Goal: Task Accomplishment & Management: Manage account settings

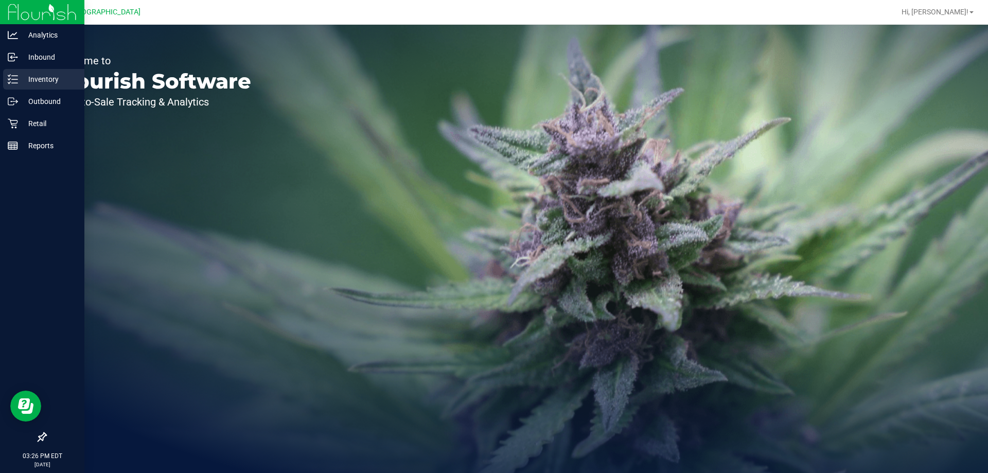
click at [14, 79] on line at bounding box center [15, 79] width 6 height 0
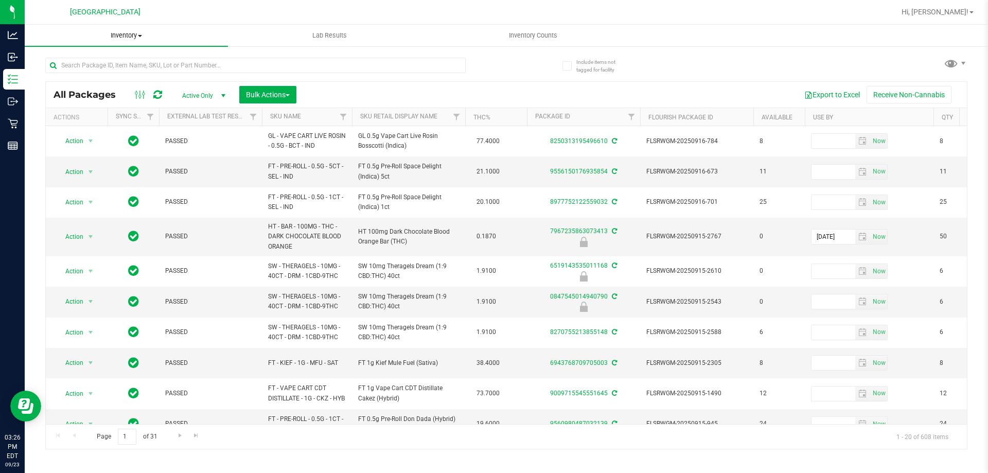
click at [213, 44] on uib-tab-heading "Inventory All packages All inventory Waste log Create inventory" at bounding box center [126, 36] width 203 height 22
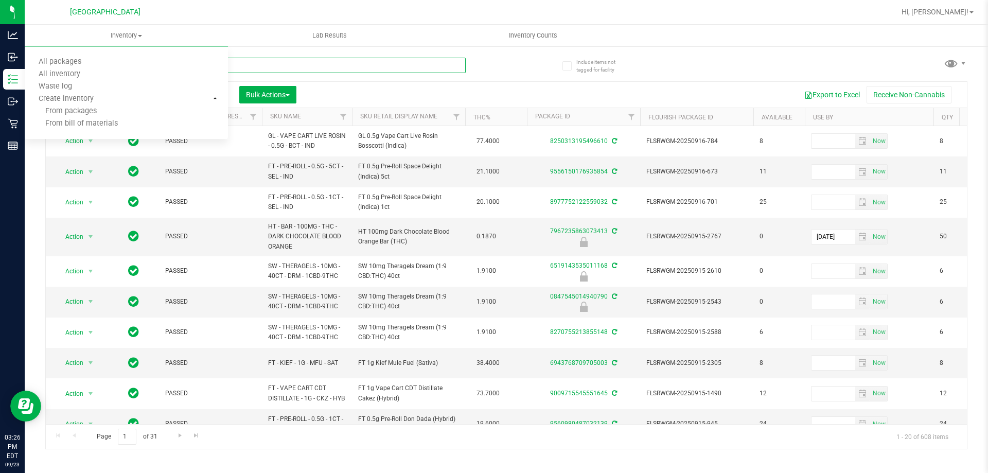
click at [345, 62] on input "text" at bounding box center [255, 65] width 420 height 15
type input "2546"
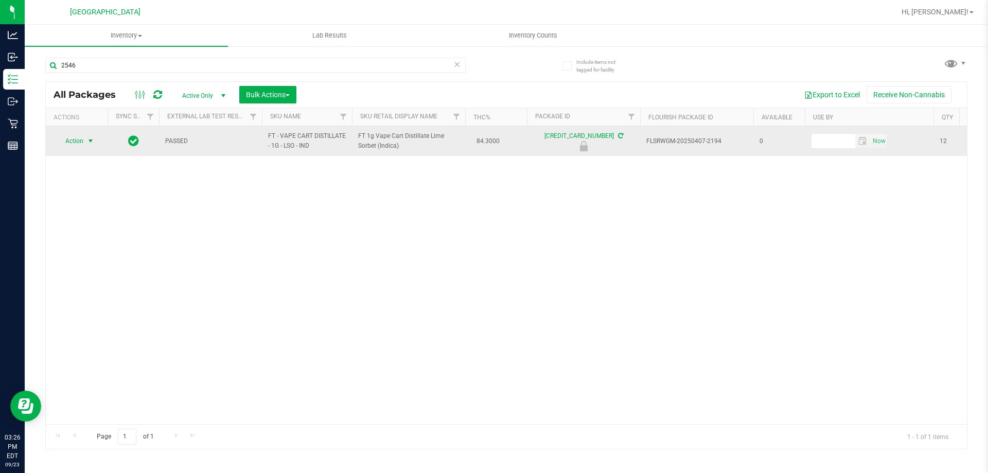
click at [91, 141] on span "select" at bounding box center [90, 141] width 8 height 8
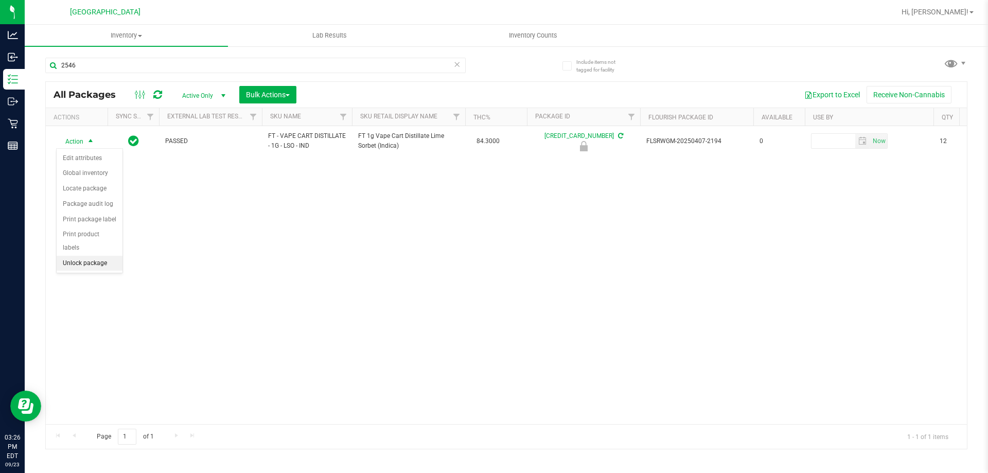
click at [108, 256] on li "Unlock package" at bounding box center [90, 263] width 66 height 15
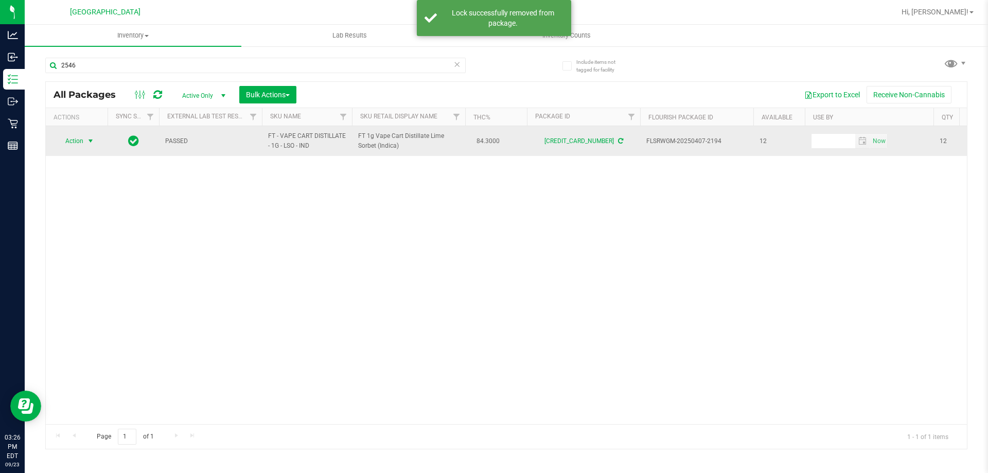
click at [84, 140] on span "select" at bounding box center [90, 141] width 13 height 14
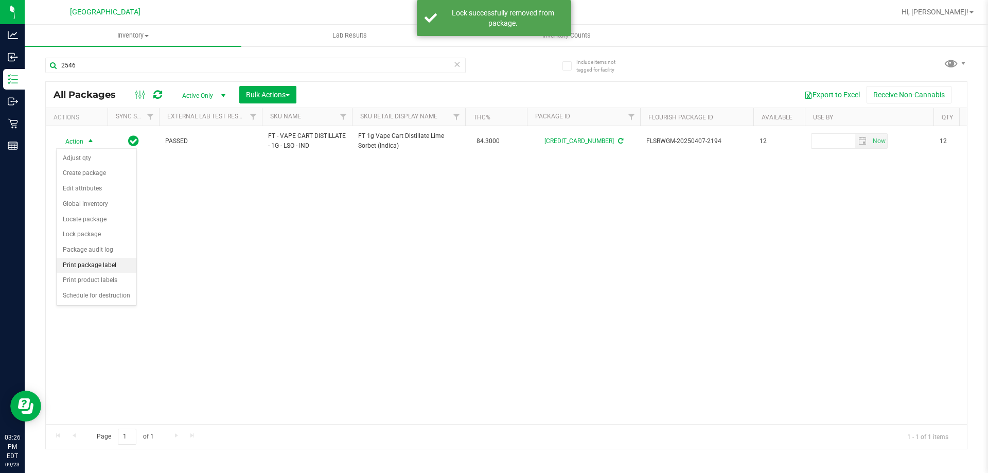
click at [119, 260] on li "Print package label" at bounding box center [97, 265] width 80 height 15
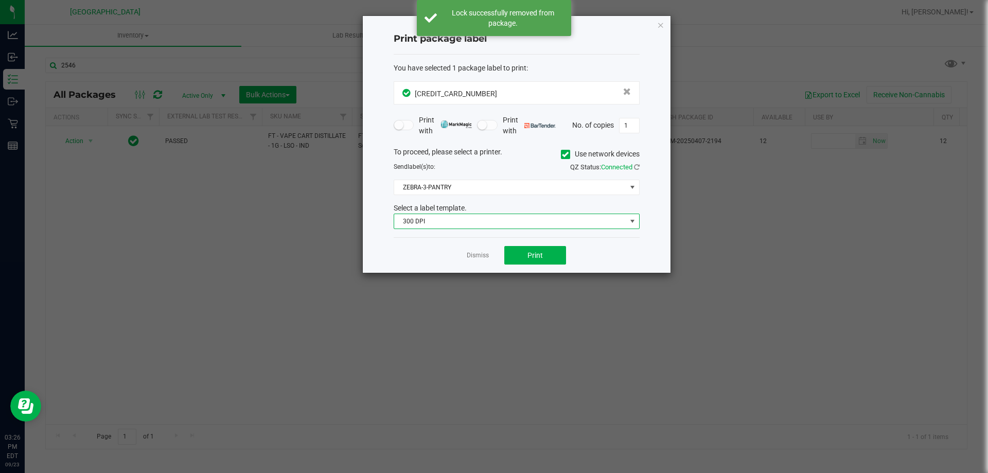
click at [471, 219] on span "300 DPI" at bounding box center [510, 221] width 232 height 14
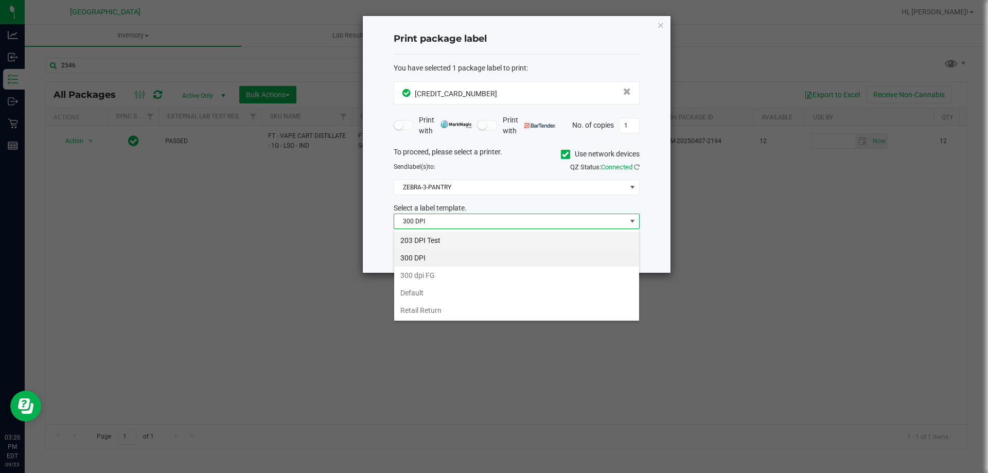
scroll to position [15, 246]
click at [452, 242] on li "203 DPI Test" at bounding box center [516, 240] width 245 height 17
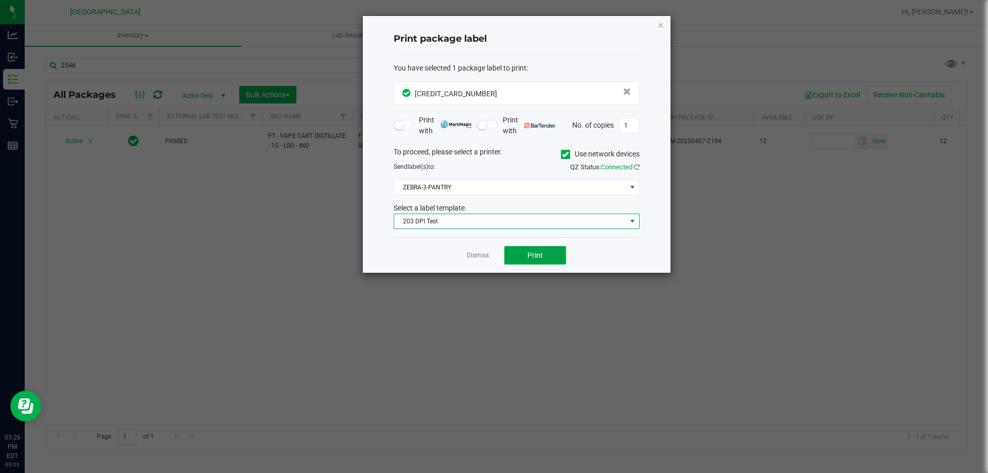
click at [534, 260] on button "Print" at bounding box center [535, 255] width 62 height 19
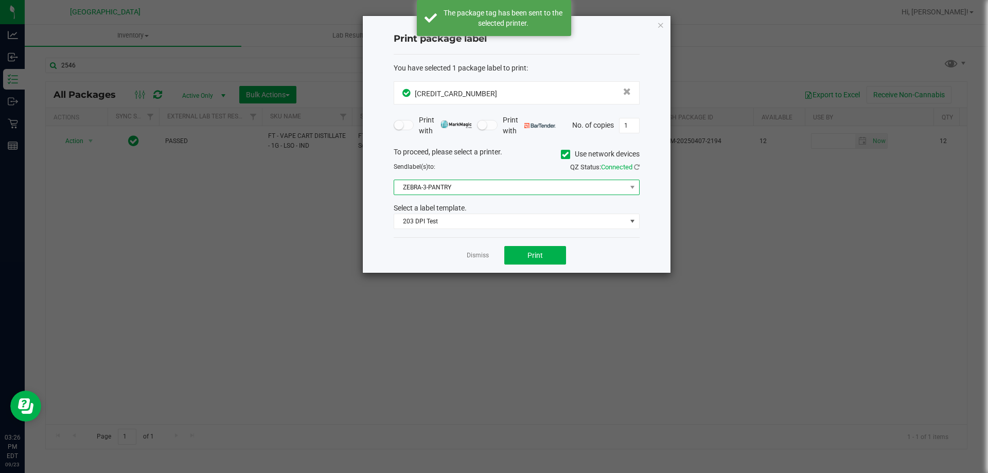
click at [482, 194] on span "ZEBRA-3-PANTRY" at bounding box center [510, 187] width 232 height 14
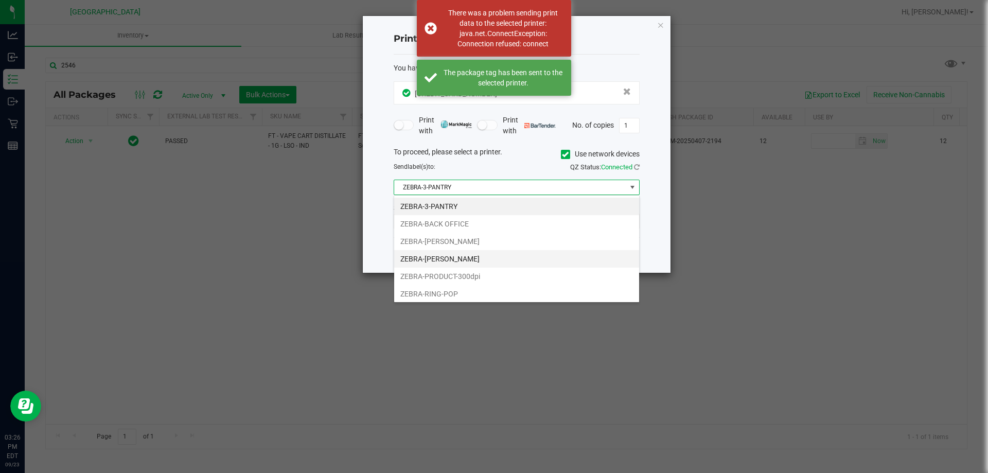
click at [452, 263] on li "ZEBRA-LIONEL-RICHIE" at bounding box center [516, 258] width 245 height 17
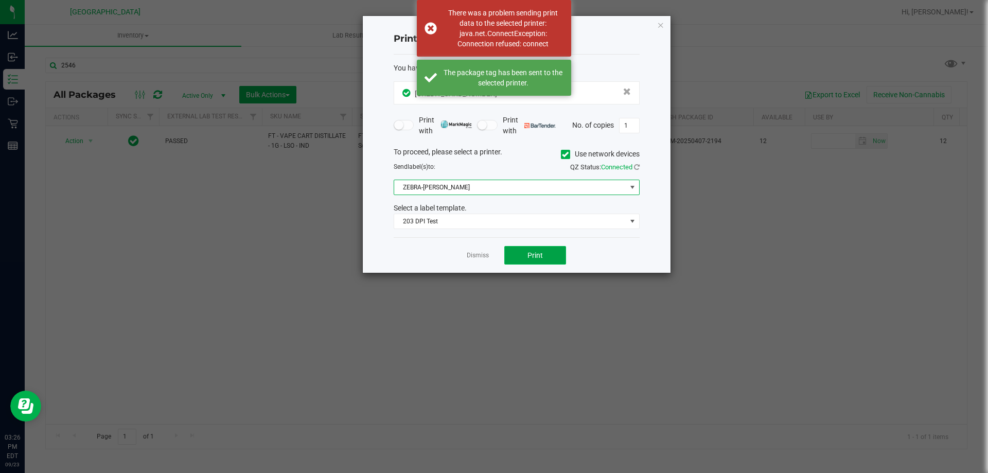
click at [553, 251] on button "Print" at bounding box center [535, 255] width 62 height 19
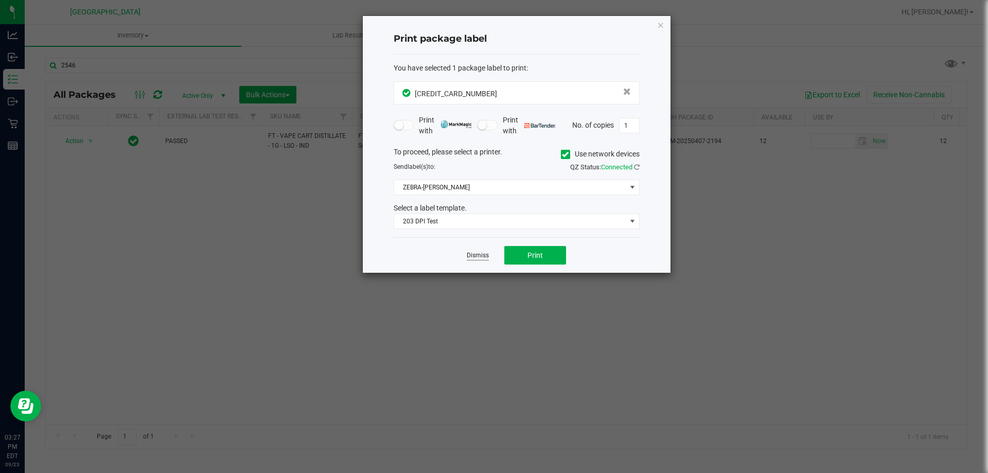
click at [482, 258] on link "Dismiss" at bounding box center [478, 255] width 22 height 9
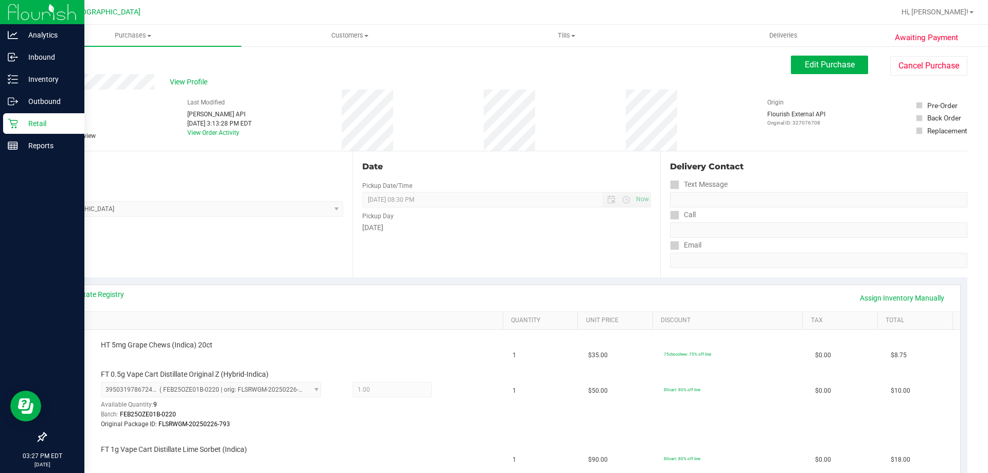
click at [9, 125] on icon at bounding box center [13, 123] width 10 height 10
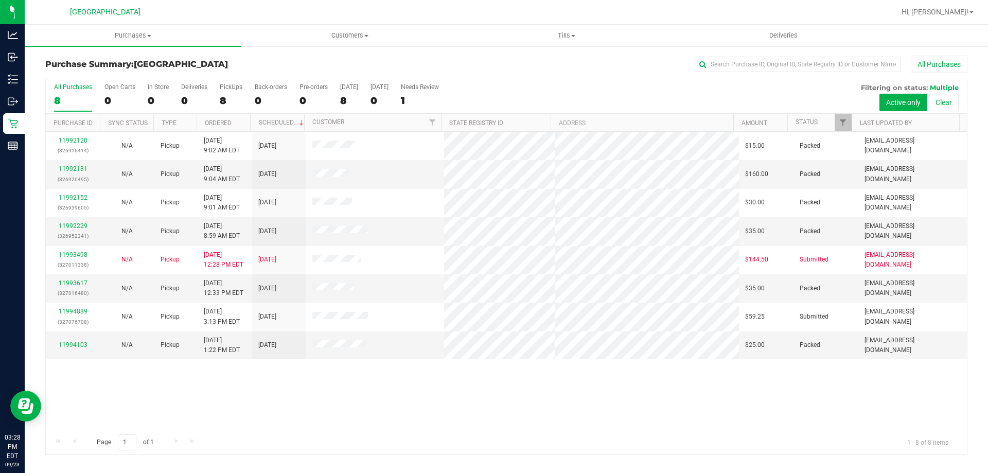
click at [347, 383] on div "11992120 (326916414) N/A Pickup 9/23/2025 9:02 AM EDT 9/23/2025 $15.00 Packed a…" at bounding box center [506, 281] width 921 height 298
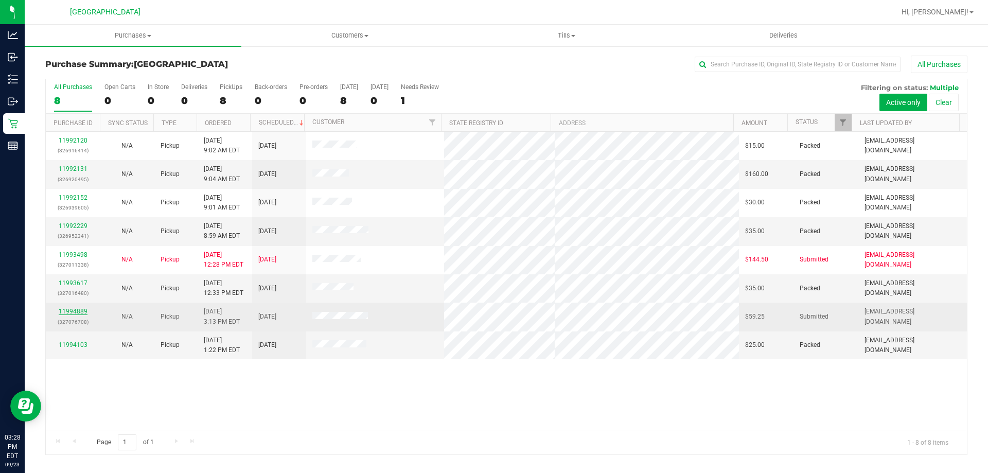
click at [67, 309] on link "11994889" at bounding box center [73, 311] width 29 height 7
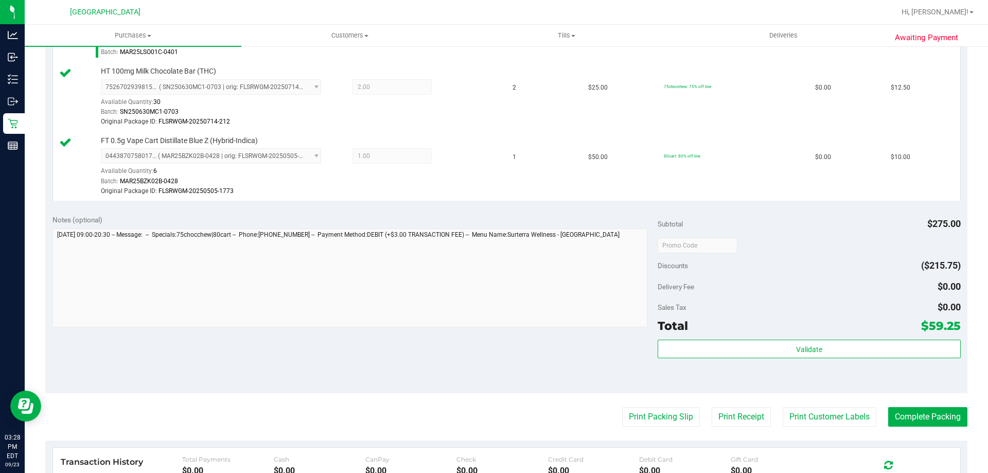
scroll to position [457, 0]
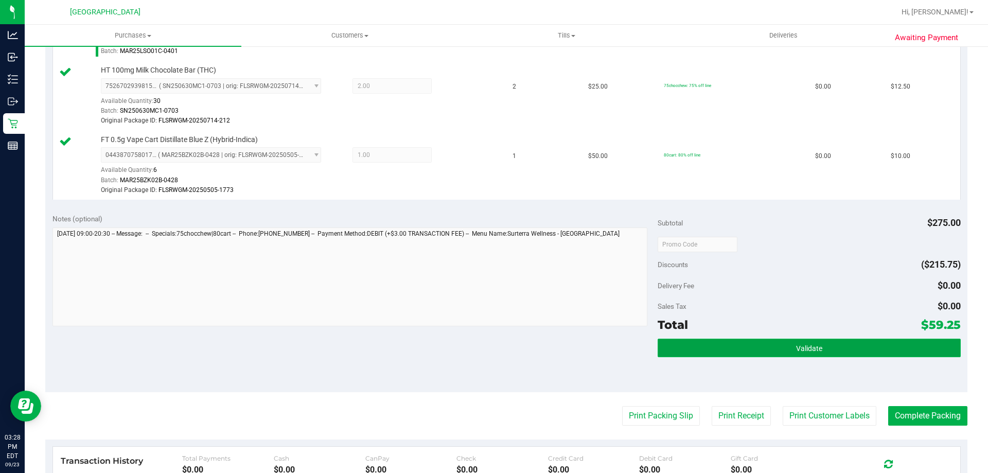
click at [775, 349] on button "Validate" at bounding box center [809, 348] width 303 height 19
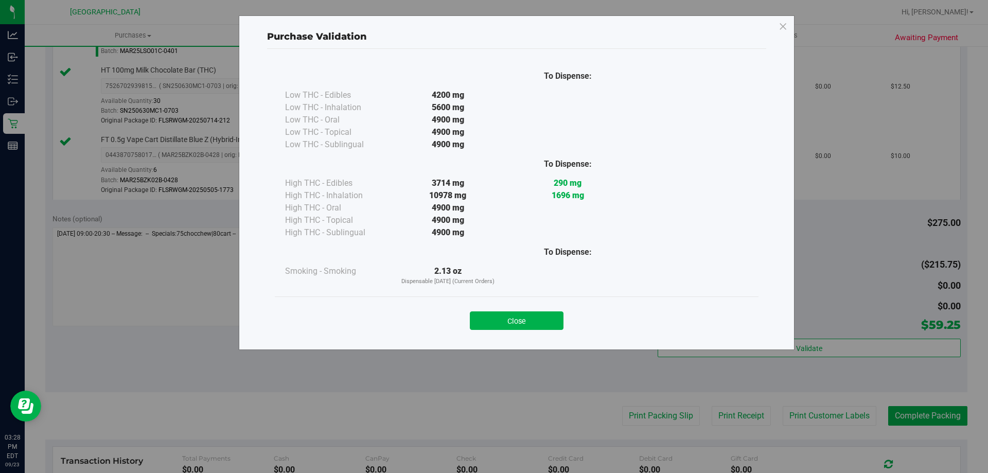
click at [506, 308] on div "Close" at bounding box center [517, 318] width 468 height 26
click at [524, 318] on button "Close" at bounding box center [517, 320] width 94 height 19
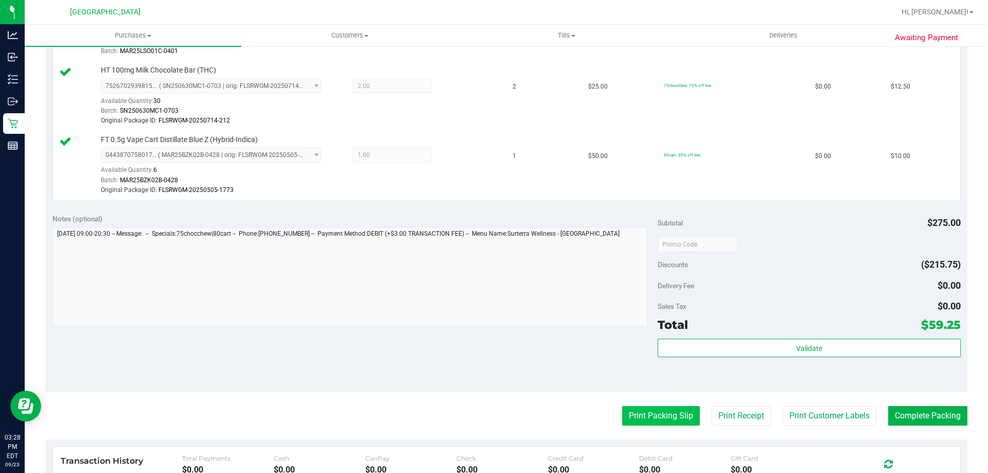
click at [653, 411] on button "Print Packing Slip" at bounding box center [661, 416] width 78 height 20
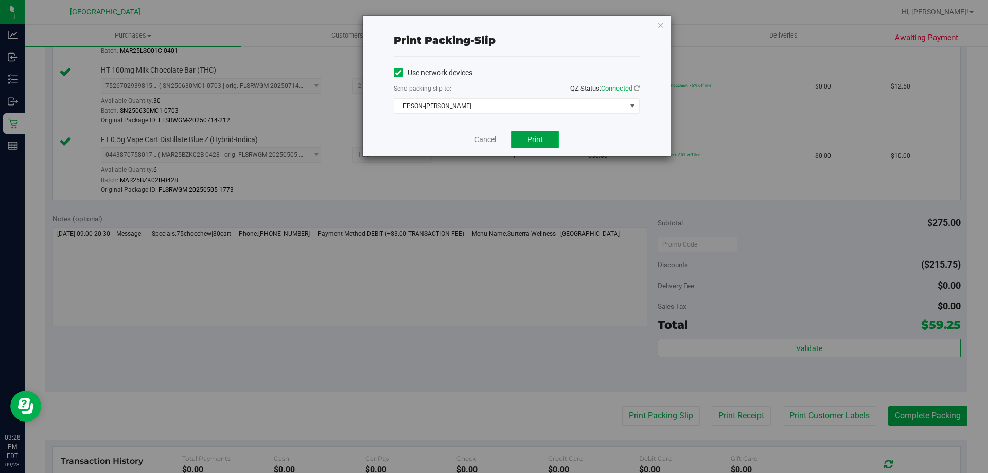
click at [541, 137] on span "Print" at bounding box center [535, 139] width 15 height 8
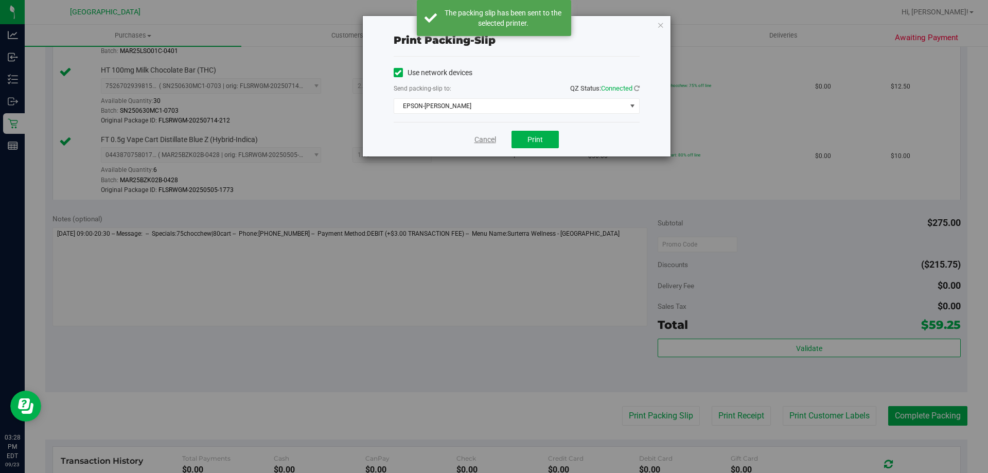
click at [490, 141] on link "Cancel" at bounding box center [486, 139] width 22 height 11
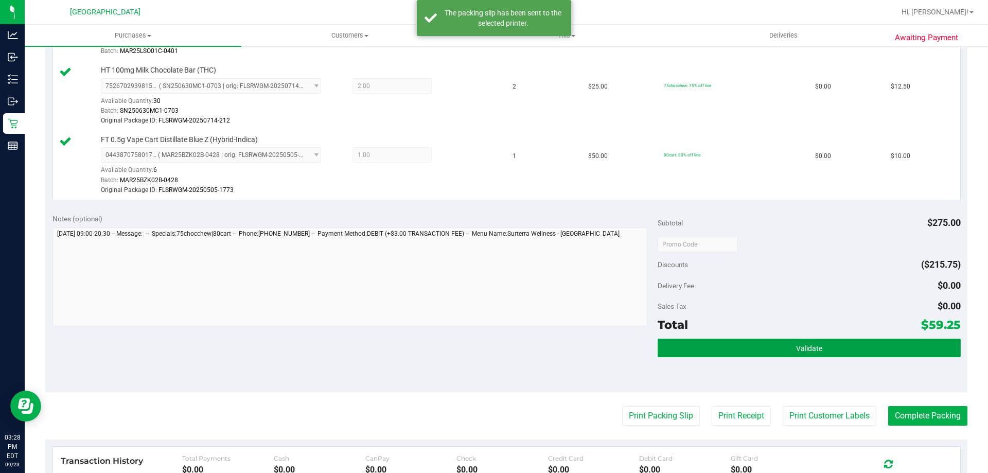
click at [886, 350] on button "Validate" at bounding box center [809, 348] width 303 height 19
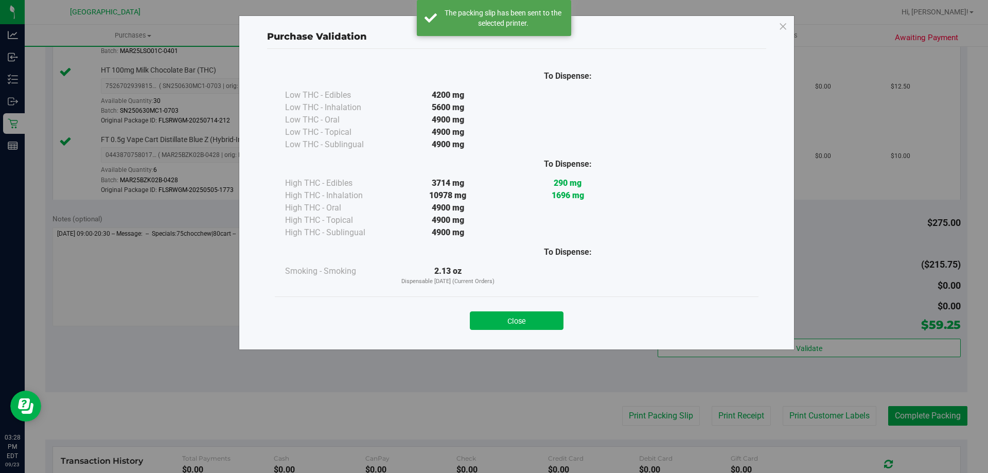
drag, startPoint x: 551, startPoint y: 318, endPoint x: 731, endPoint y: 365, distance: 185.8
click at [553, 318] on button "Close" at bounding box center [517, 320] width 94 height 19
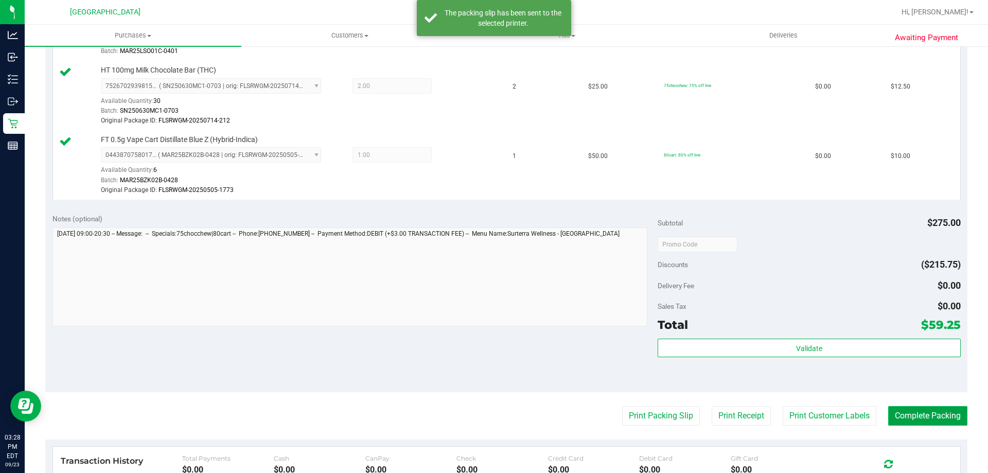
click at [908, 406] on button "Complete Packing" at bounding box center [927, 416] width 79 height 20
